Goal: Task Accomplishment & Management: Manage account settings

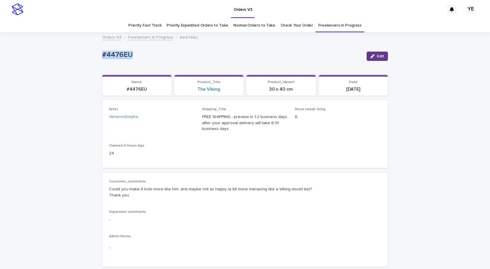
click at [372, 55] on icon "button" at bounding box center [373, 56] width 4 height 4
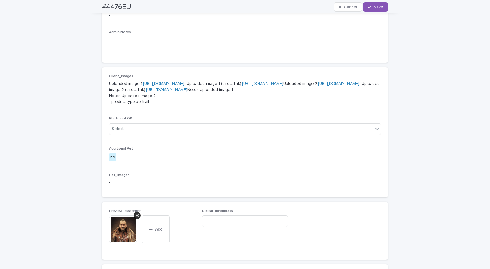
scroll to position [350, 0]
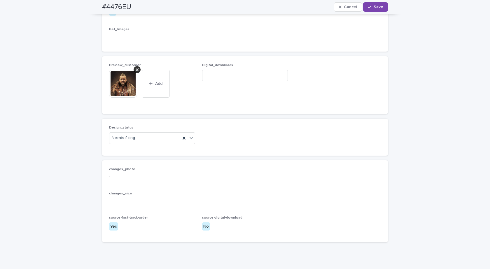
click at [139, 98] on div at bounding box center [125, 84] width 33 height 28
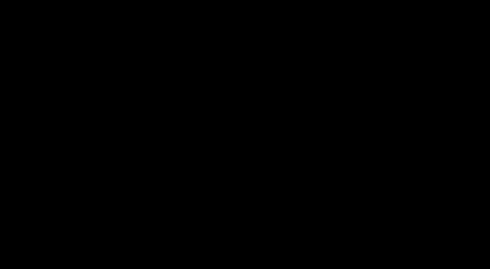
click at [133, 113] on picture at bounding box center [245, 142] width 245 height 128
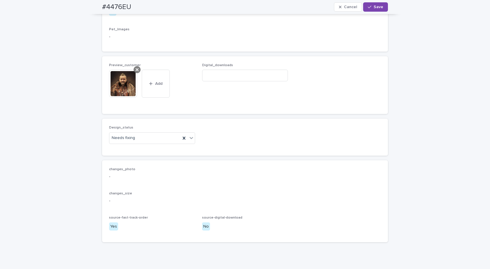
click at [134, 73] on div at bounding box center [137, 69] width 7 height 7
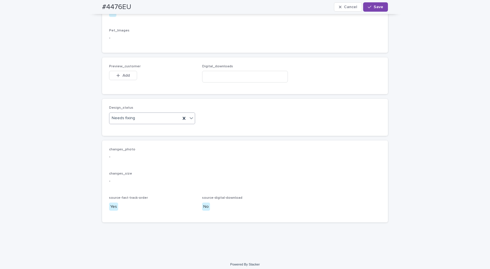
scroll to position [340, 0]
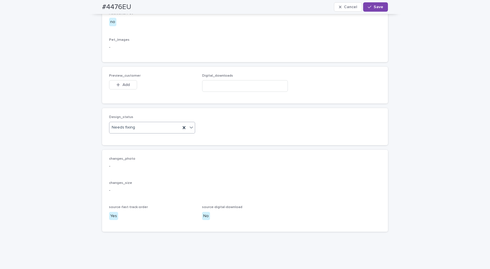
drag, startPoint x: 138, startPoint y: 170, endPoint x: 135, endPoint y: 174, distance: 4.6
click at [137, 133] on div "Needs fixing" at bounding box center [144, 128] width 71 height 10
click at [123, 179] on div "Uploaded" at bounding box center [150, 181] width 86 height 10
click at [123, 87] on span "Add" at bounding box center [126, 85] width 7 height 4
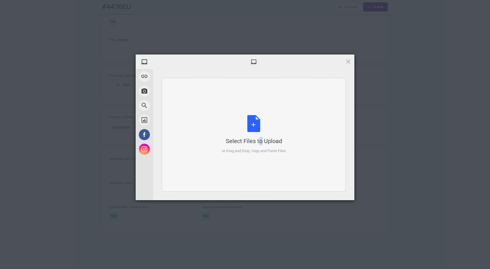
click at [249, 121] on div "Select Files to Upload or Drag and Drop, Copy and Paste Files" at bounding box center [254, 134] width 64 height 39
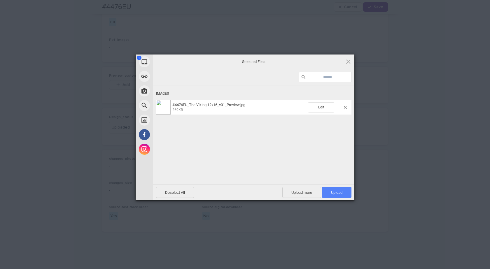
click at [346, 189] on span "Upload 1" at bounding box center [336, 192] width 29 height 11
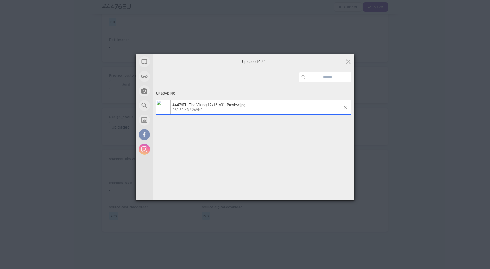
scroll to position [350, 0]
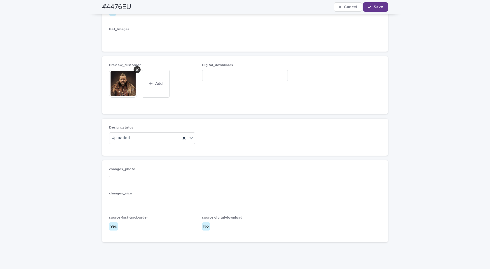
click at [374, 4] on button "Save" at bounding box center [375, 6] width 25 height 9
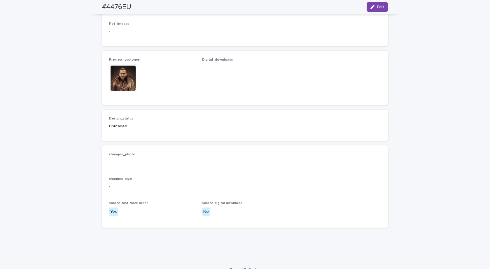
scroll to position [343, 0]
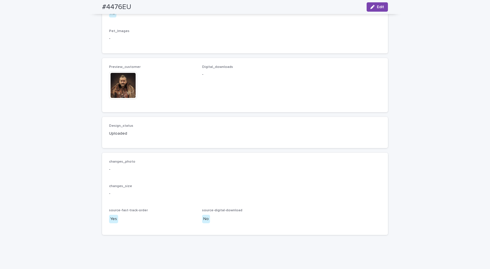
click at [123, 100] on img at bounding box center [123, 86] width 28 height 28
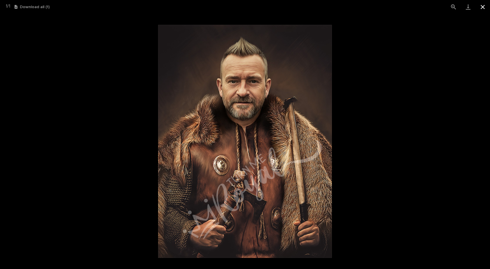
click at [482, 8] on button "Close gallery" at bounding box center [483, 7] width 15 height 14
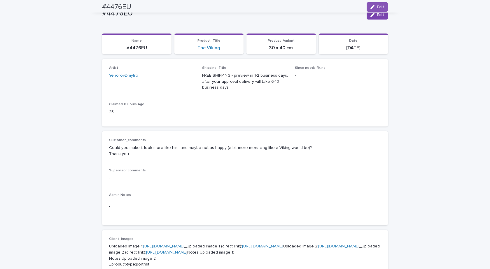
scroll to position [0, 0]
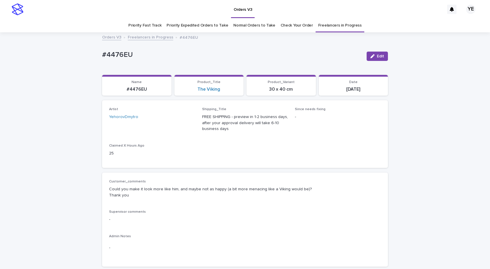
click at [140, 36] on link "Freelancers in Progress" at bounding box center [151, 37] width 46 height 7
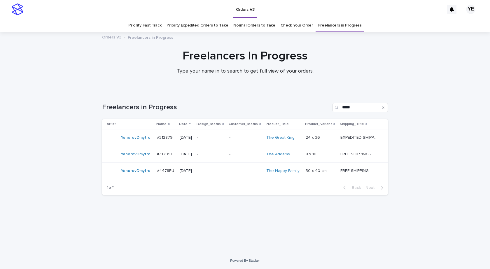
click at [143, 142] on div "YehorovDmytro" at bounding box center [136, 138] width 30 height 10
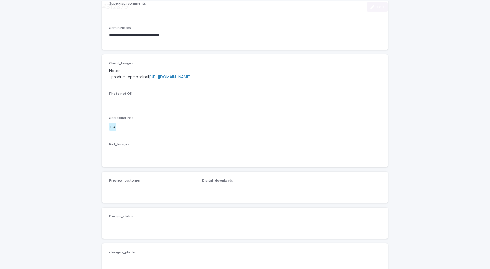
scroll to position [204, 0]
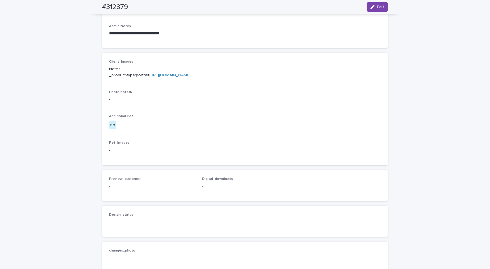
click at [167, 77] on link "[URL][DOMAIN_NAME]" at bounding box center [169, 75] width 41 height 4
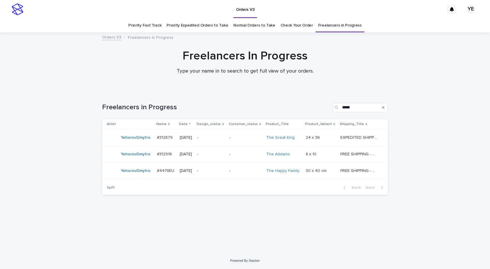
click at [143, 175] on div "YehorovDmytro" at bounding box center [136, 171] width 30 height 10
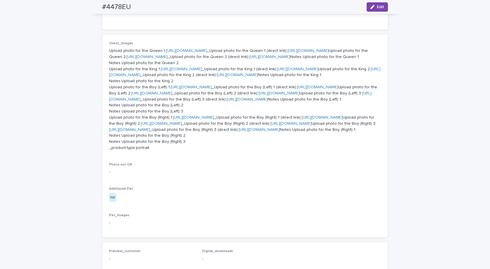
scroll to position [292, 0]
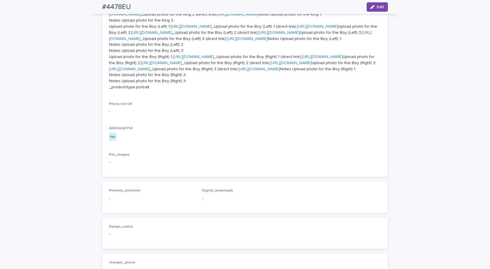
drag, startPoint x: 182, startPoint y: 65, endPoint x: 177, endPoint y: 63, distance: 5.3
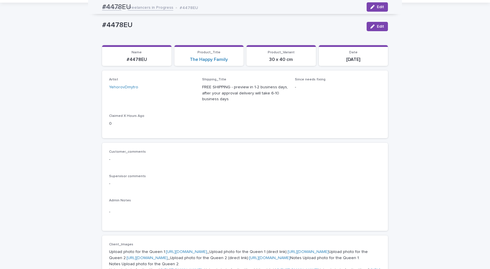
scroll to position [0, 0]
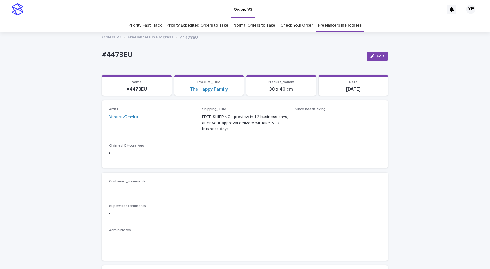
click at [144, 37] on link "Freelancers in Progress" at bounding box center [151, 37] width 46 height 7
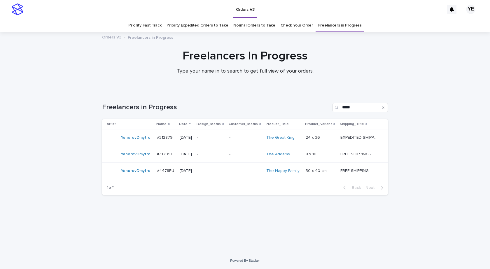
click at [127, 159] on div "YehorovDmytro" at bounding box center [130, 155] width 46 height 12
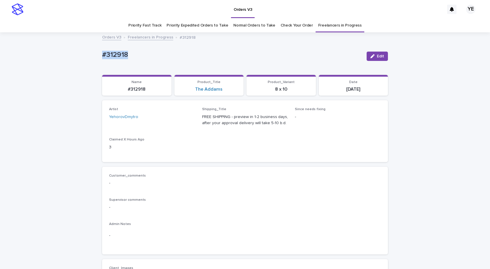
drag, startPoint x: 101, startPoint y: 55, endPoint x: 28, endPoint y: 88, distance: 79.7
copy p "#312918"
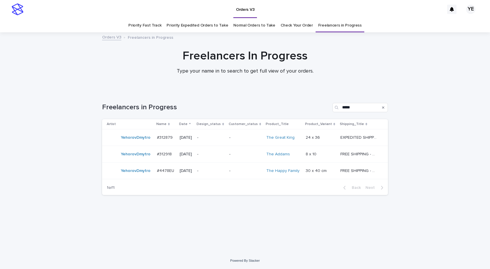
click at [141, 177] on td "YehorovDmytro" at bounding box center [128, 171] width 53 height 17
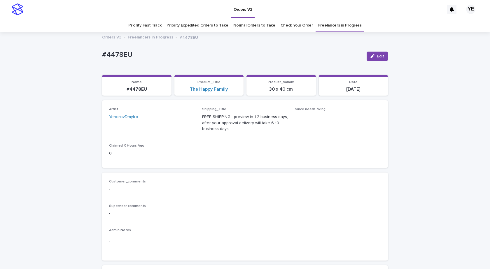
scroll to position [19, 0]
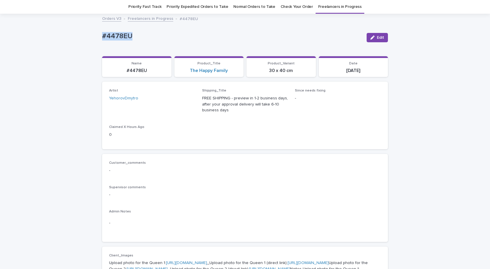
drag, startPoint x: 132, startPoint y: 37, endPoint x: 58, endPoint y: 46, distance: 74.1
drag, startPoint x: 138, startPoint y: 39, endPoint x: 140, endPoint y: 41, distance: 3.7
click at [138, 39] on p "#4478EU" at bounding box center [232, 36] width 260 height 8
drag, startPoint x: 145, startPoint y: 44, endPoint x: 89, endPoint y: 46, distance: 55.5
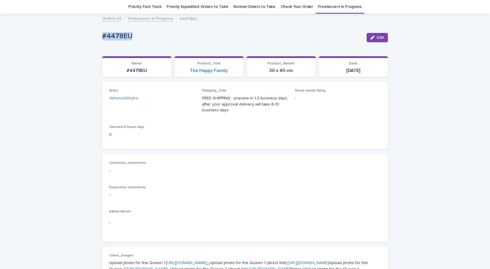
copy p "#4478EU"
